Goal: Navigation & Orientation: Go to known website

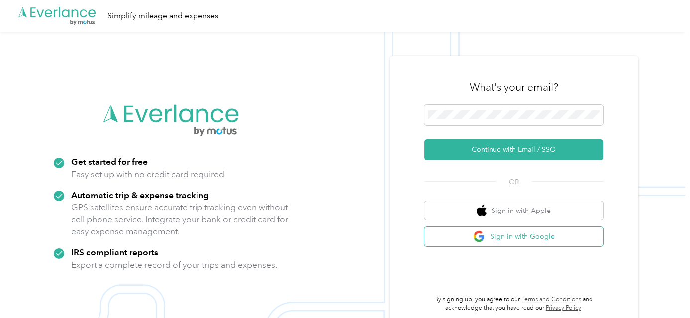
click at [468, 237] on button "Sign in with Google" at bounding box center [513, 236] width 179 height 19
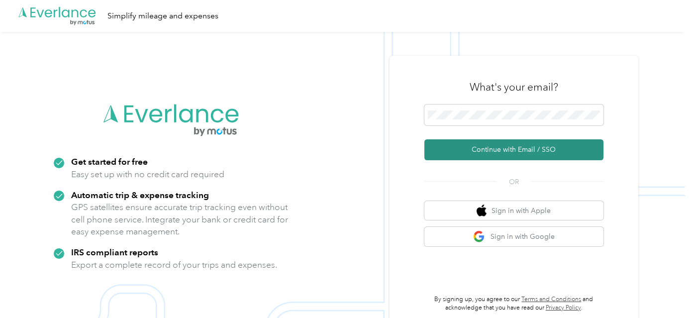
click at [472, 151] on button "Continue with Email / SSO" at bounding box center [513, 149] width 179 height 21
click at [472, 151] on icon "submit" at bounding box center [470, 150] width 10 height 10
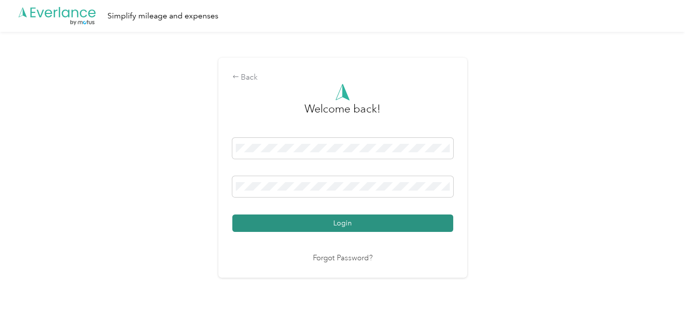
click at [369, 222] on button "Login" at bounding box center [342, 222] width 221 height 17
